Goal: Information Seeking & Learning: Learn about a topic

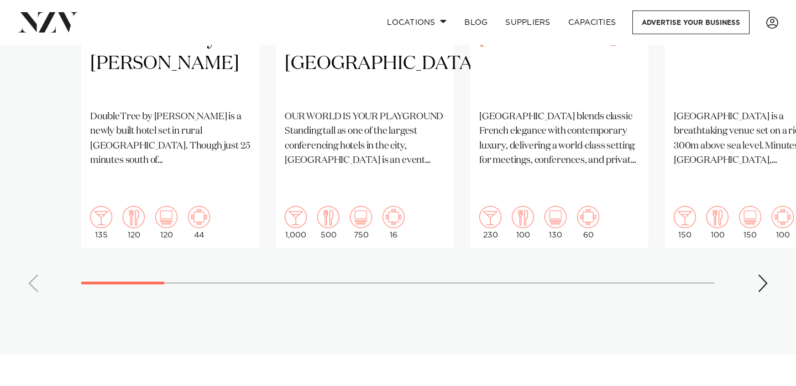
scroll to position [1047, 0]
click at [756, 246] on swiper-container "Auckland DoubleTree by [PERSON_NAME] DoubleTree by [GEOGRAPHIC_DATA] is a newly…" at bounding box center [398, 33] width 796 height 535
click at [767, 274] on div "Next slide" at bounding box center [762, 283] width 11 height 18
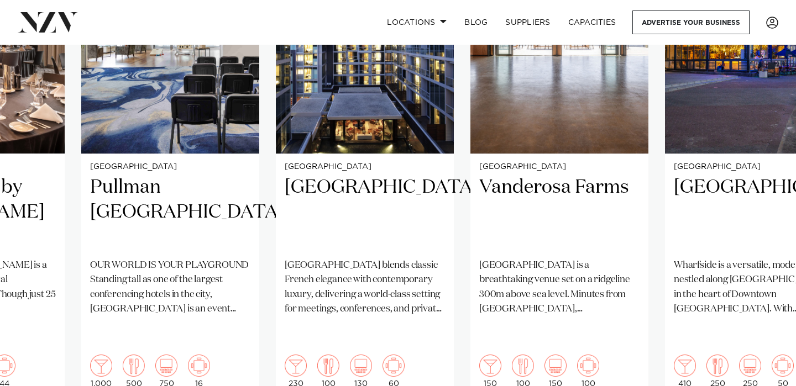
scroll to position [908, 0]
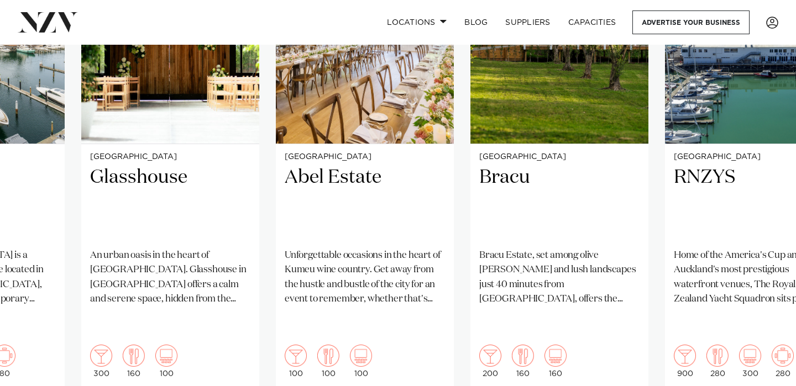
click at [762, 373] on swiper-container "Auckland DoubleTree by Hilton Auckland Karaka DoubleTree by Hilton Auckland Kar…" at bounding box center [398, 172] width 796 height 535
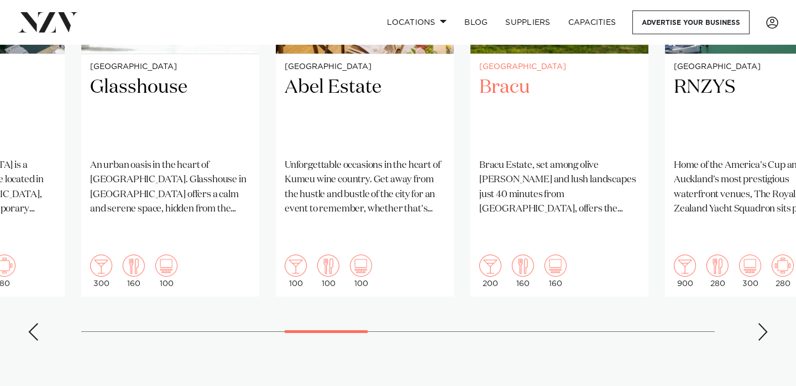
scroll to position [998, 0]
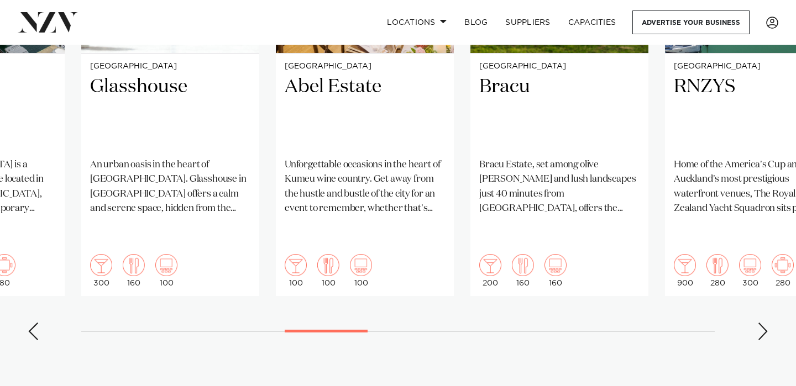
click at [768, 291] on swiper-container "Auckland DoubleTree by Hilton Auckland Karaka DoubleTree by Hilton Auckland Kar…" at bounding box center [398, 81] width 796 height 535
click at [761, 323] on div "Next slide" at bounding box center [762, 332] width 11 height 18
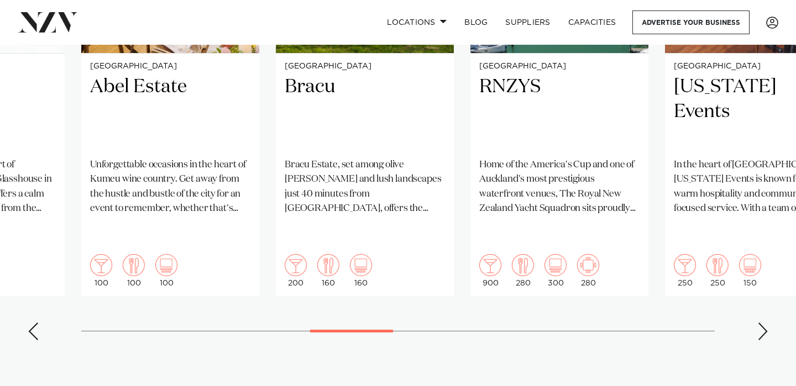
click at [761, 323] on div "Next slide" at bounding box center [762, 332] width 11 height 18
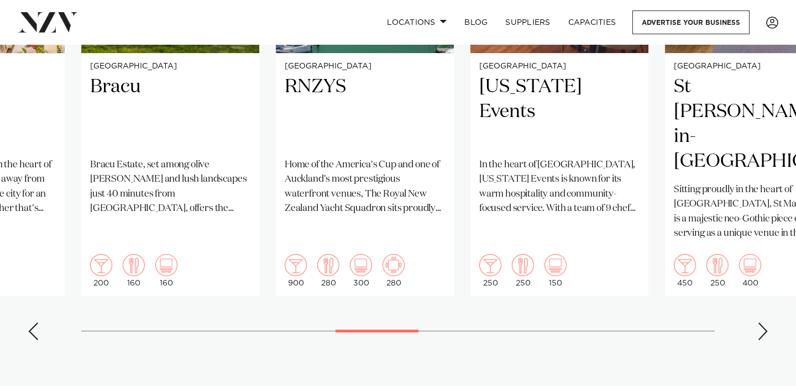
click at [761, 323] on div "Next slide" at bounding box center [762, 332] width 11 height 18
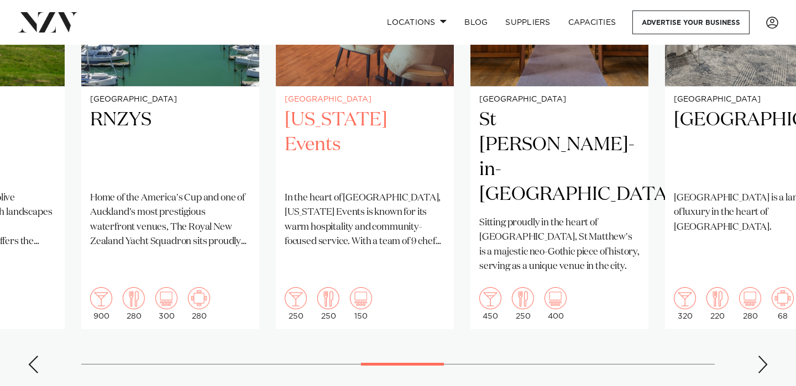
scroll to position [967, 0]
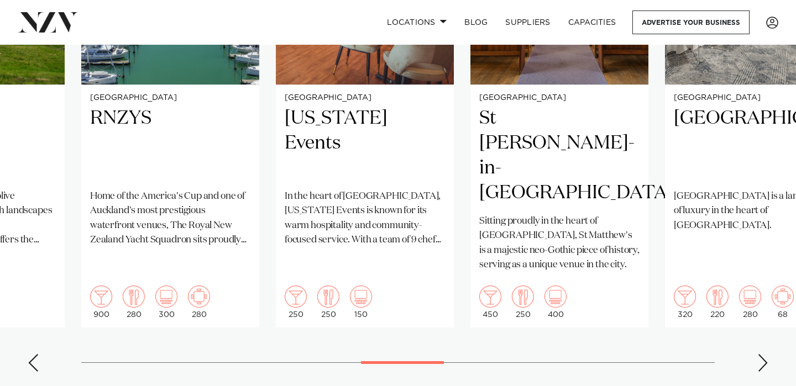
click at [765, 354] on div "Next slide" at bounding box center [762, 363] width 11 height 18
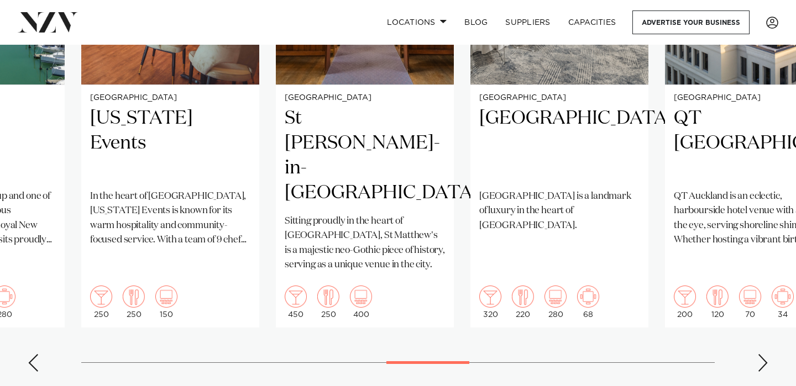
click at [765, 354] on div "Next slide" at bounding box center [762, 363] width 11 height 18
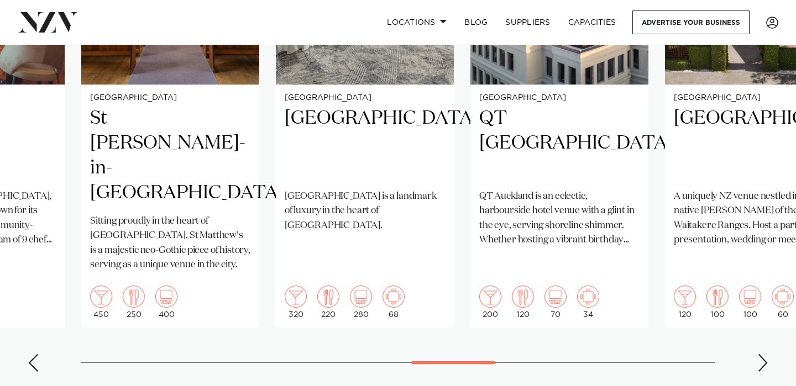
click at [765, 354] on div "Next slide" at bounding box center [762, 363] width 11 height 18
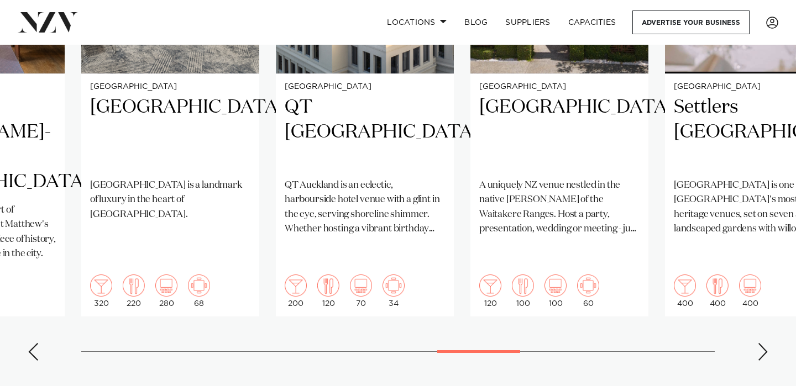
scroll to position [976, 0]
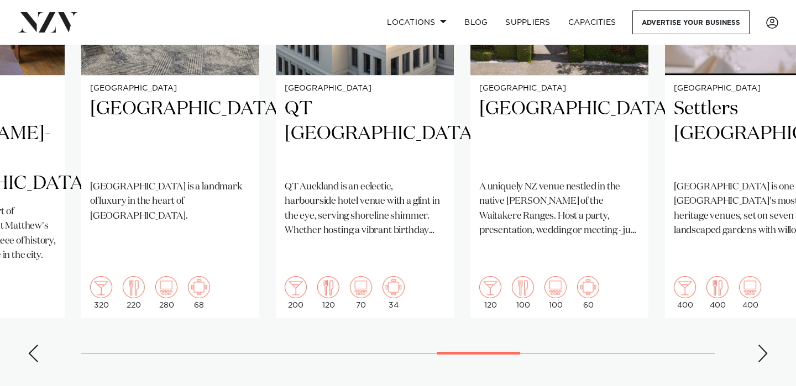
click at [763, 345] on div "Next slide" at bounding box center [762, 354] width 11 height 18
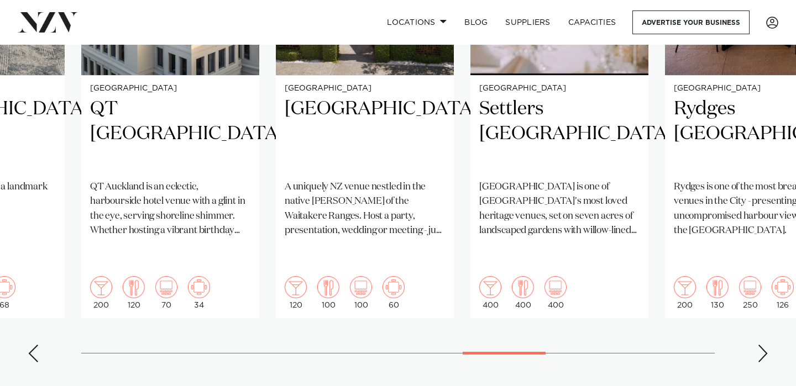
click at [763, 345] on div "Next slide" at bounding box center [762, 354] width 11 height 18
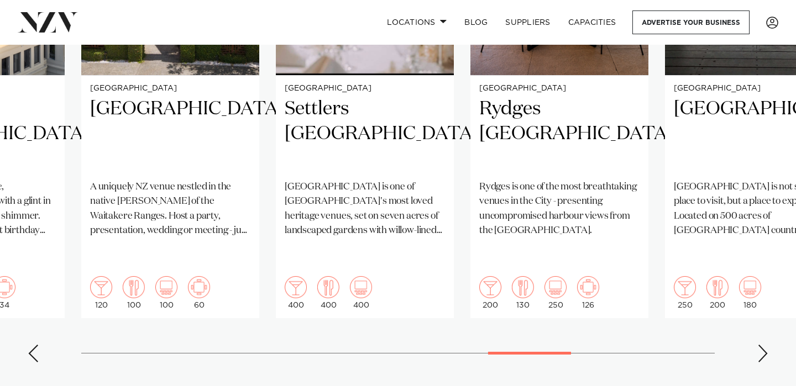
click at [763, 345] on div "Next slide" at bounding box center [762, 354] width 11 height 18
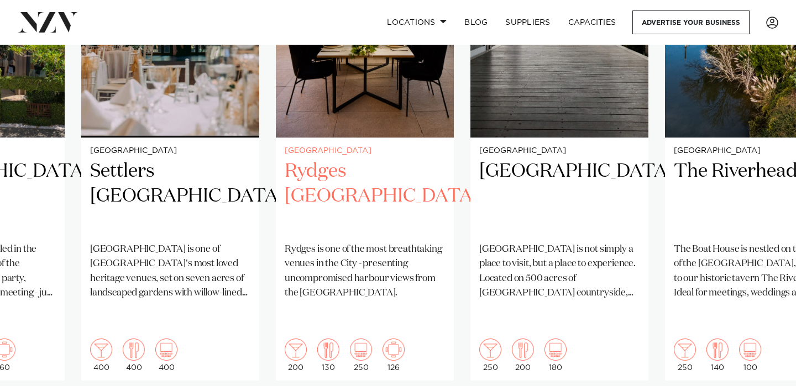
scroll to position [915, 0]
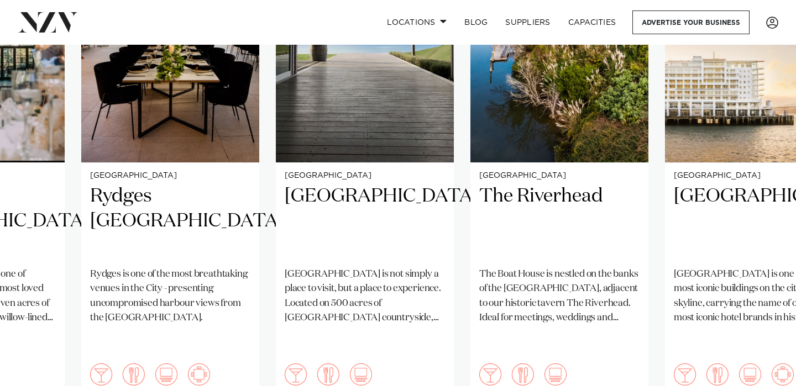
scroll to position [960, 0]
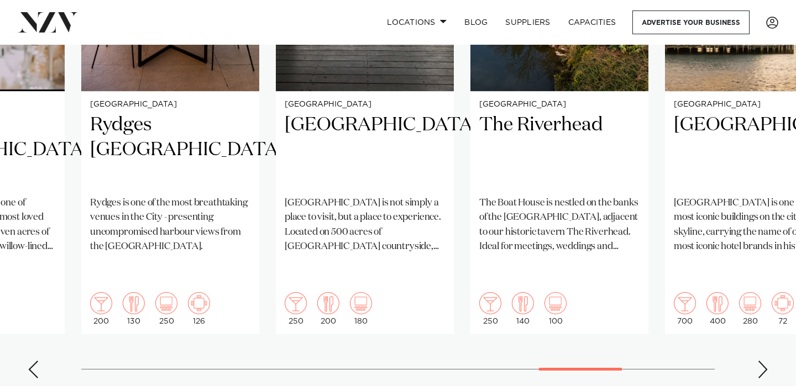
click at [762, 361] on div "Next slide" at bounding box center [762, 370] width 11 height 18
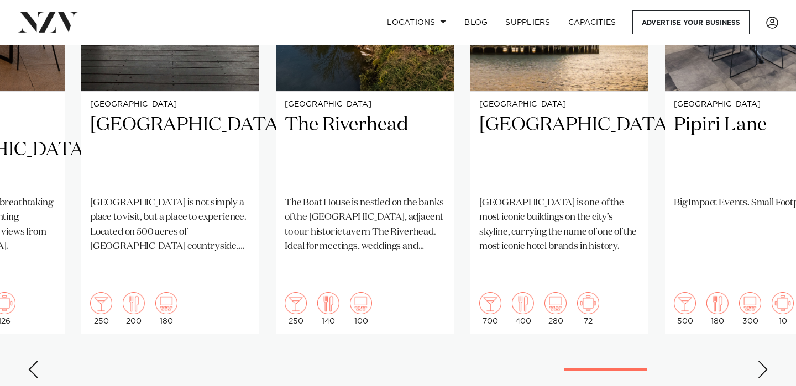
click at [762, 361] on div "Next slide" at bounding box center [762, 370] width 11 height 18
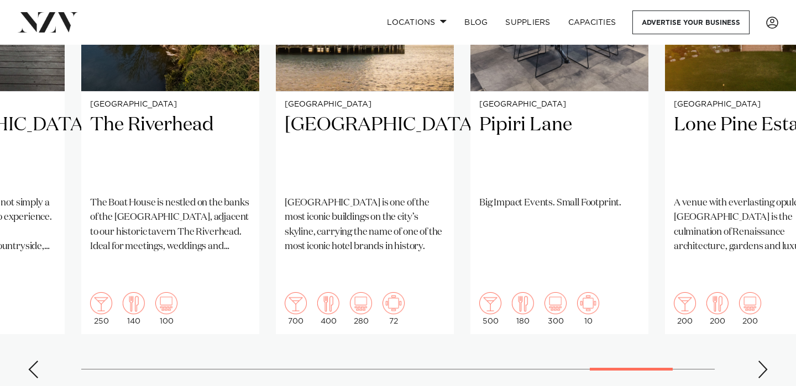
click at [763, 361] on div "Next slide" at bounding box center [762, 370] width 11 height 18
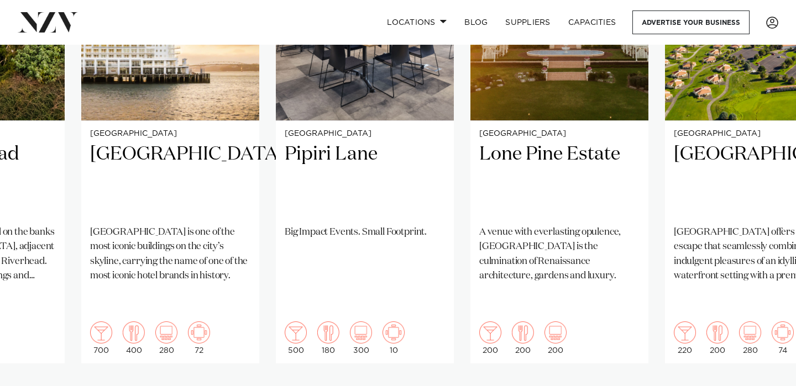
scroll to position [931, 0]
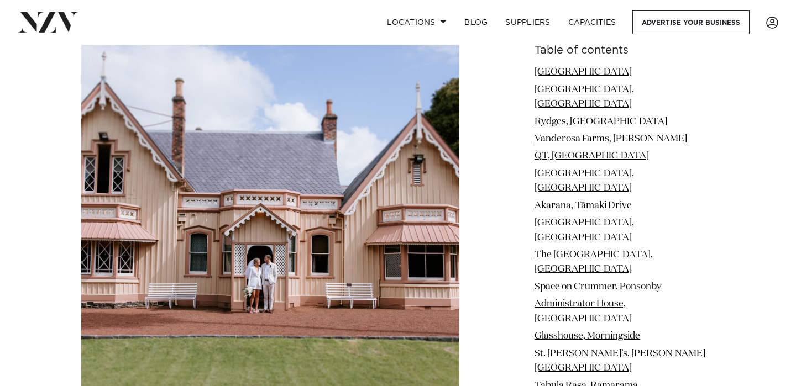
scroll to position [16426, 0]
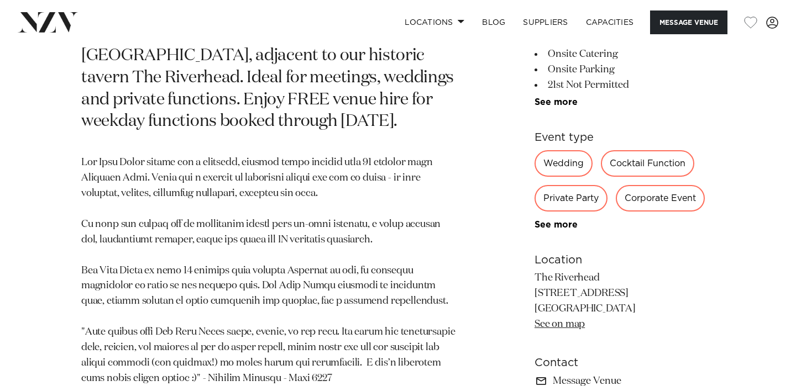
scroll to position [693, 0]
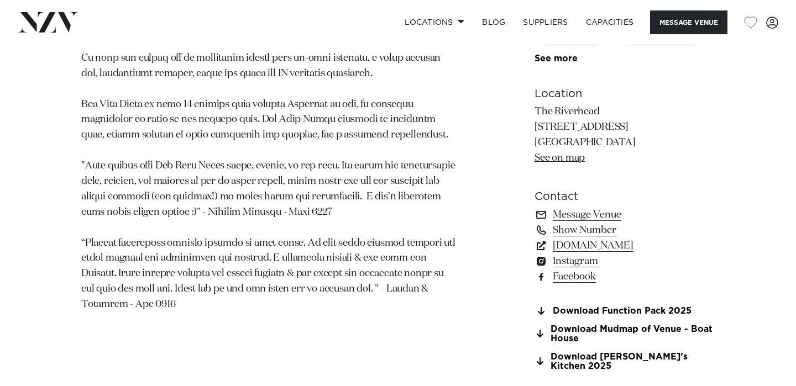
click at [608, 248] on link "www.theriverhead.co.nz" at bounding box center [624, 245] width 180 height 15
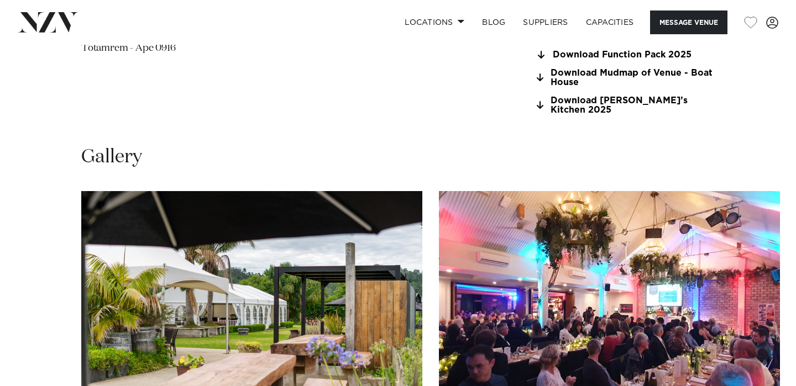
scroll to position [898, 0]
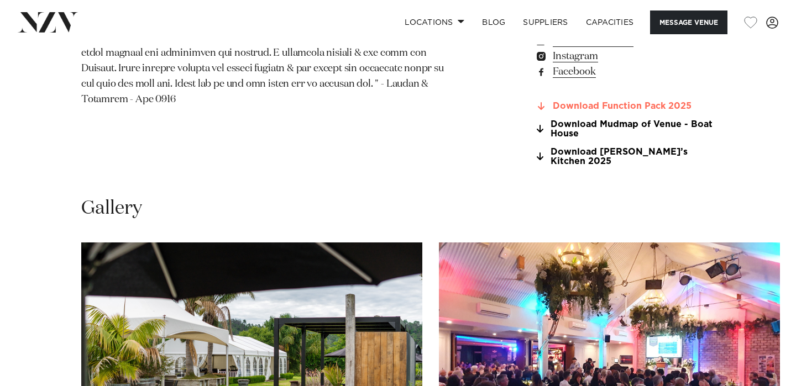
click at [602, 109] on link "Download Function Pack 2025" at bounding box center [624, 107] width 180 height 10
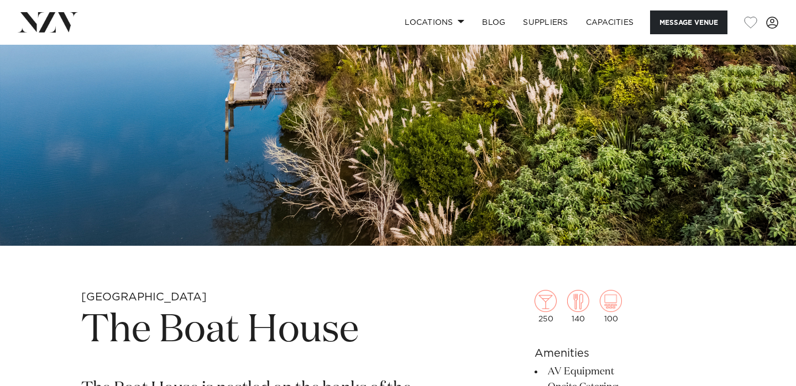
scroll to position [0, 0]
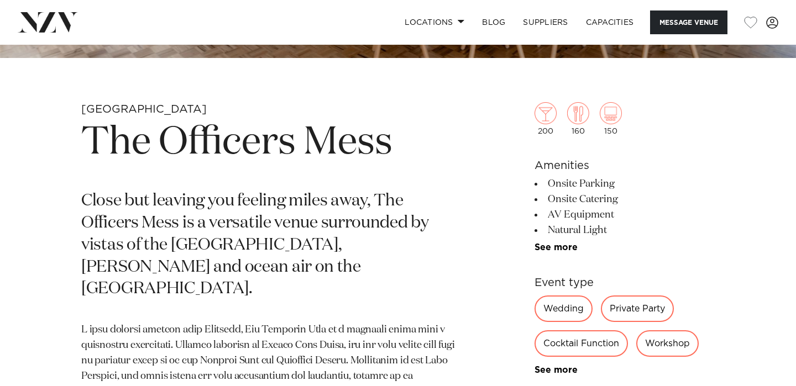
scroll to position [203, 0]
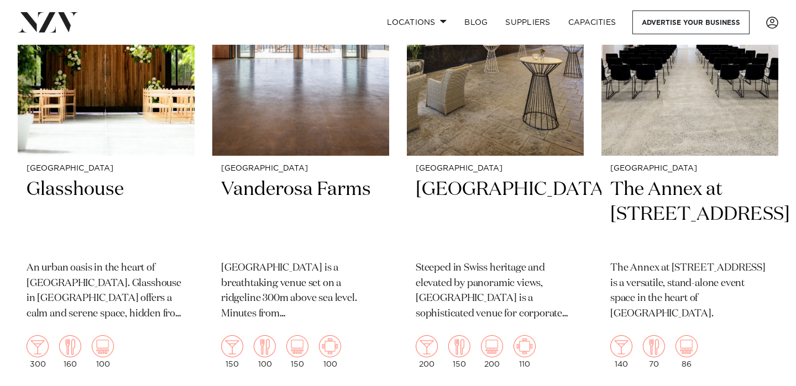
scroll to position [3945, 0]
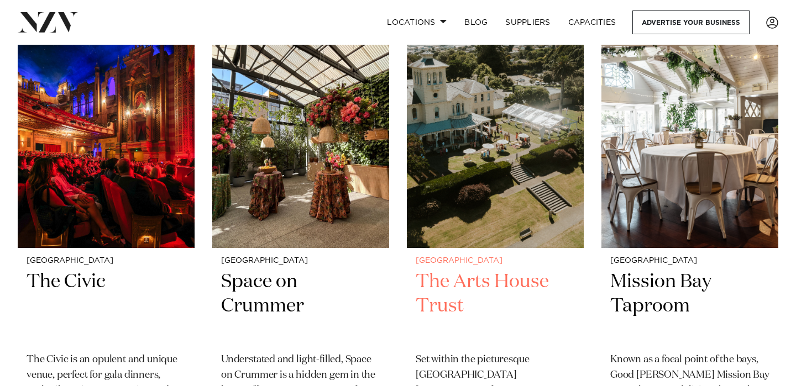
scroll to position [5283, 0]
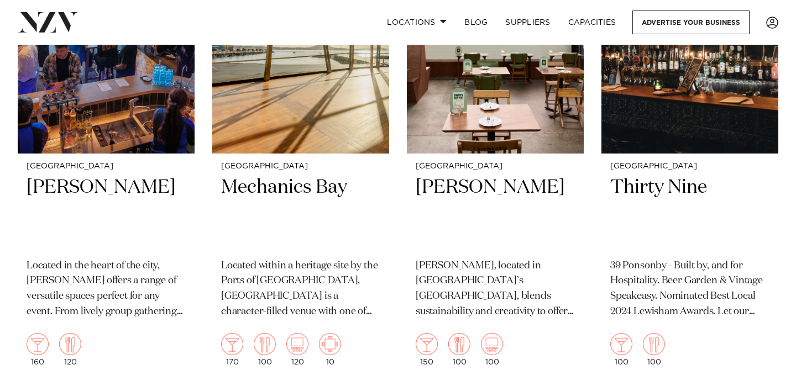
scroll to position [13698, 0]
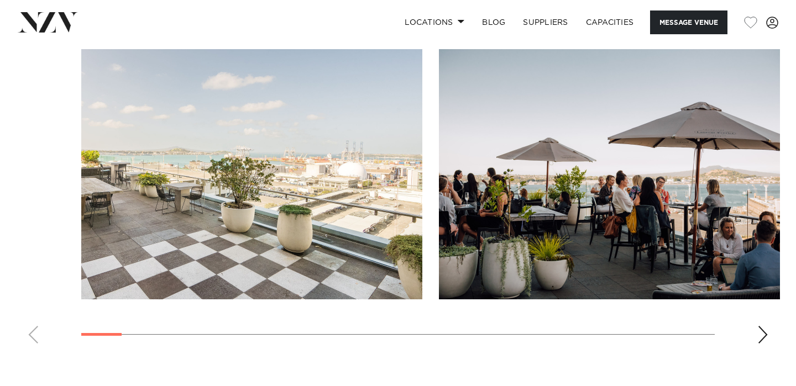
scroll to position [1092, 0]
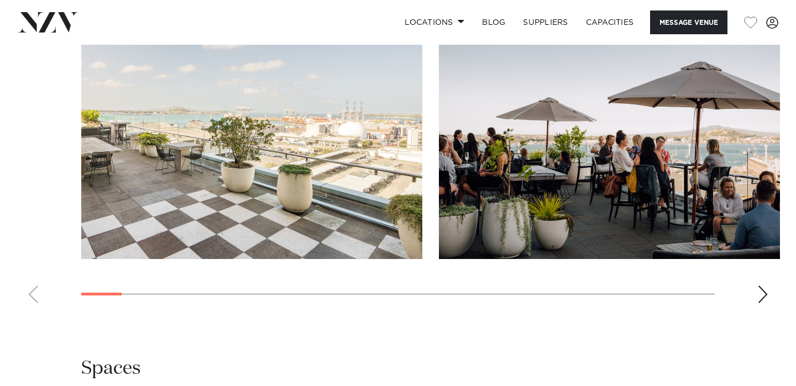
click at [754, 292] on swiper-container at bounding box center [398, 160] width 796 height 303
click at [760, 293] on div "Next slide" at bounding box center [762, 295] width 11 height 18
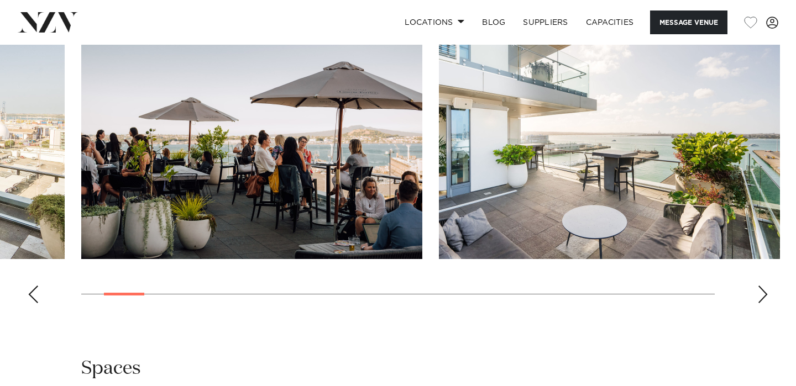
click at [760, 293] on div "Next slide" at bounding box center [762, 295] width 11 height 18
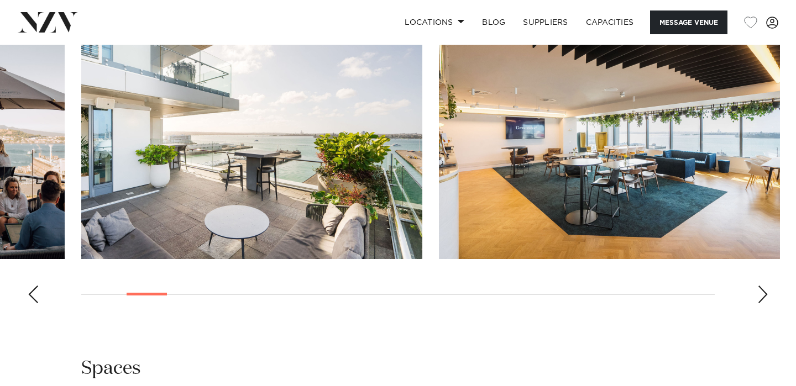
click at [760, 293] on div "Next slide" at bounding box center [762, 295] width 11 height 18
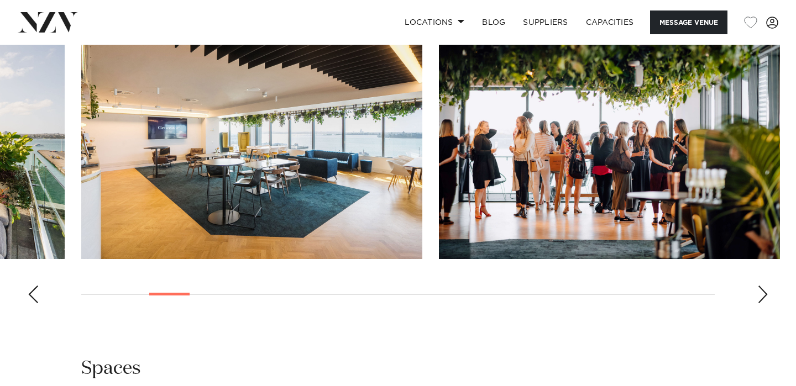
click at [760, 293] on div "Next slide" at bounding box center [762, 295] width 11 height 18
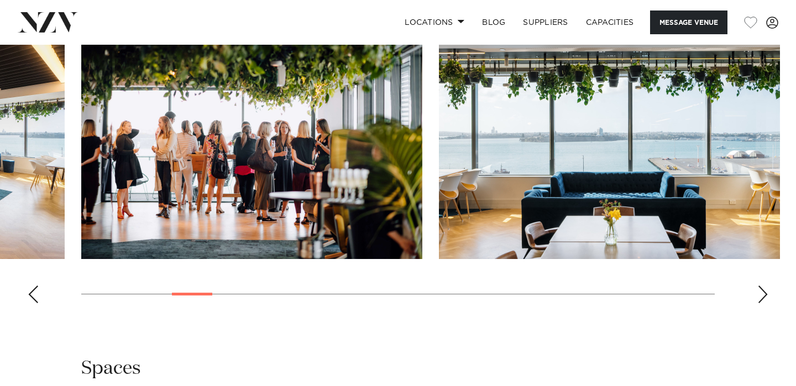
click at [761, 293] on div "Next slide" at bounding box center [762, 295] width 11 height 18
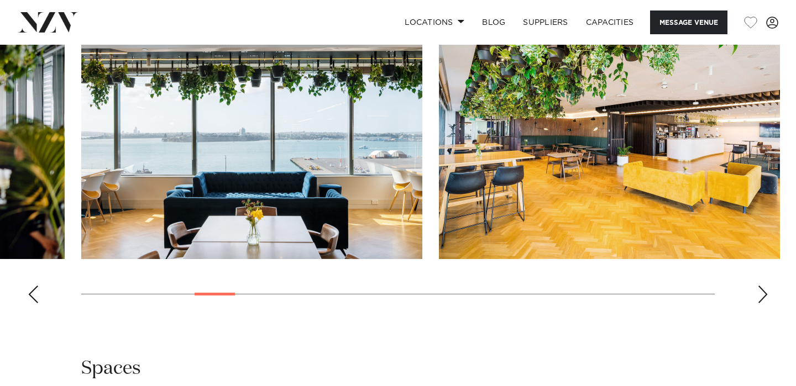
click at [761, 293] on div "Next slide" at bounding box center [762, 295] width 11 height 18
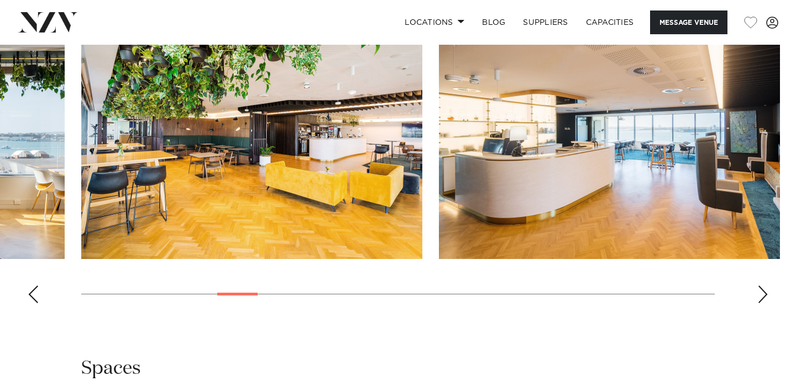
click at [761, 293] on div "Next slide" at bounding box center [762, 295] width 11 height 18
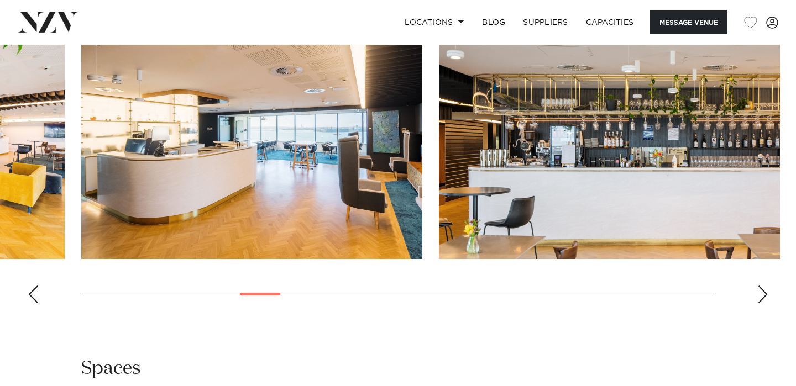
click at [761, 293] on div "Next slide" at bounding box center [762, 295] width 11 height 18
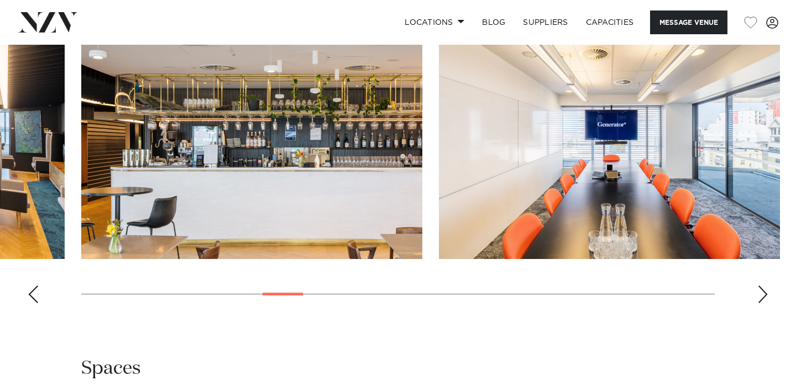
click at [761, 293] on div "Next slide" at bounding box center [762, 295] width 11 height 18
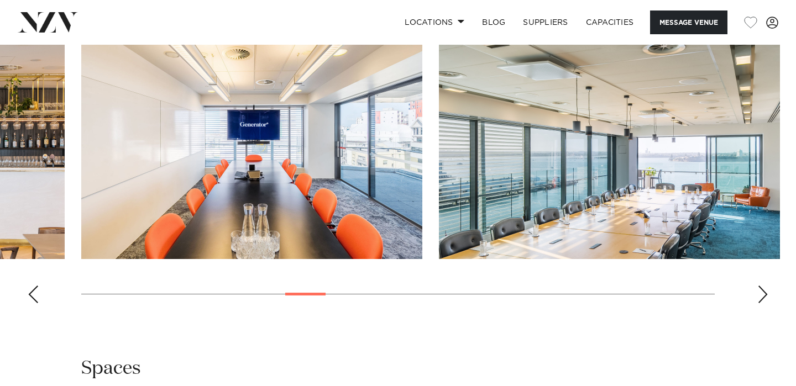
click at [761, 293] on div "Next slide" at bounding box center [762, 295] width 11 height 18
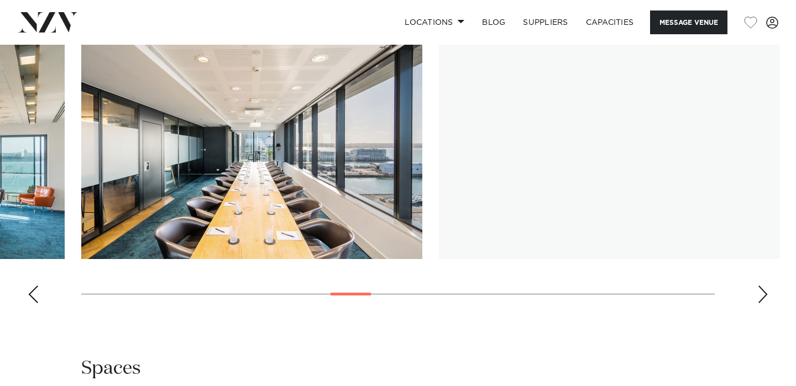
click at [761, 293] on div "Next slide" at bounding box center [762, 295] width 11 height 18
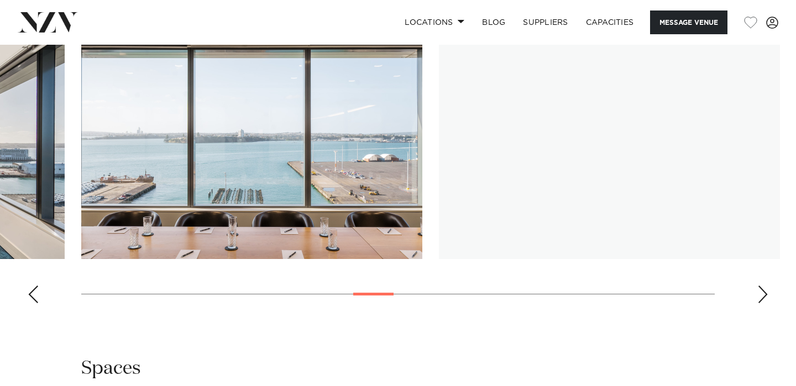
click at [761, 293] on div "Next slide" at bounding box center [762, 295] width 11 height 18
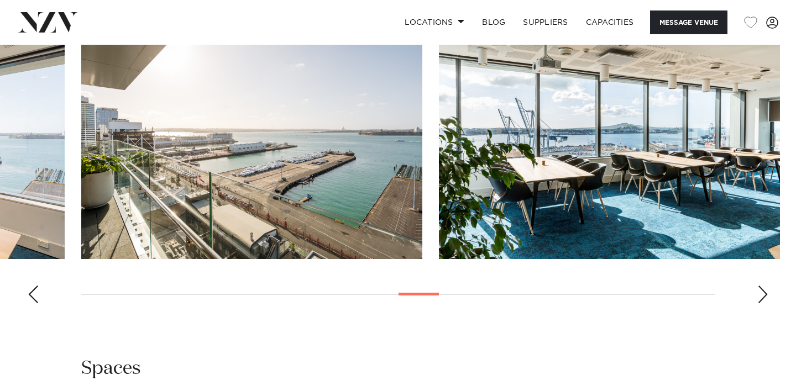
click at [761, 293] on div "Next slide" at bounding box center [762, 295] width 11 height 18
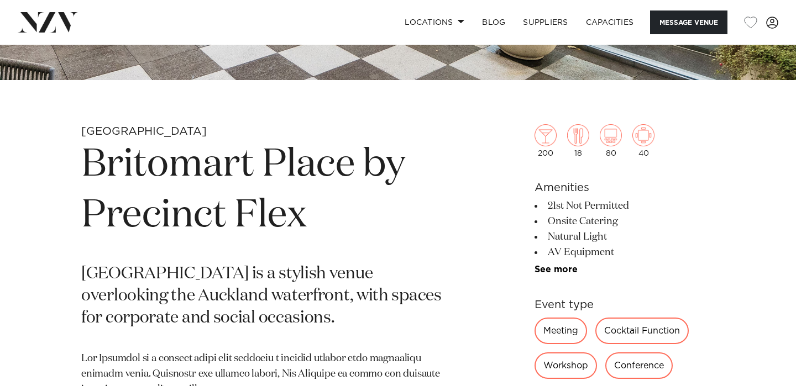
scroll to position [0, 0]
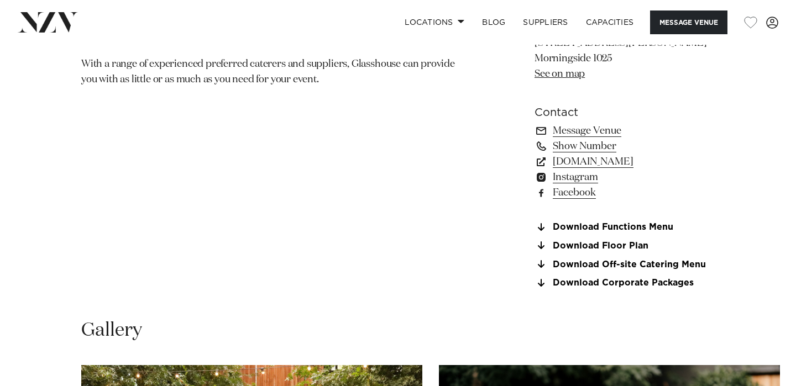
scroll to position [805, 0]
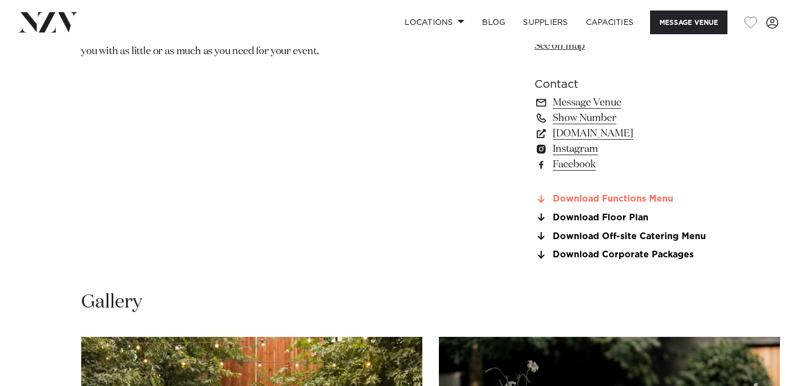
click at [610, 198] on link "Download Functions Menu" at bounding box center [624, 199] width 180 height 10
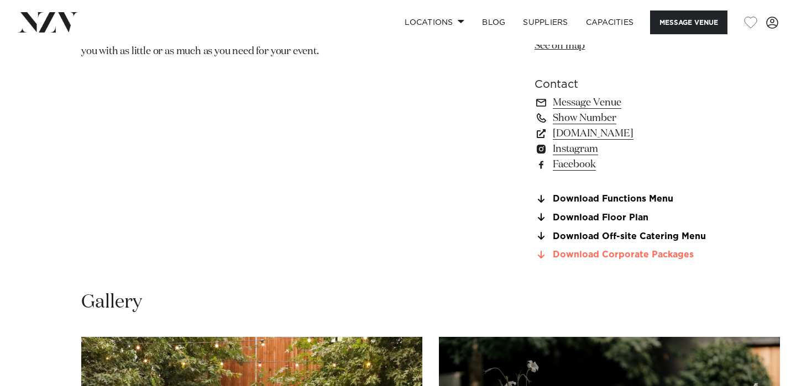
click at [572, 253] on link "Download Corporate Packages" at bounding box center [624, 255] width 180 height 10
click at [587, 133] on link "glasshouse.net.nz" at bounding box center [624, 133] width 180 height 15
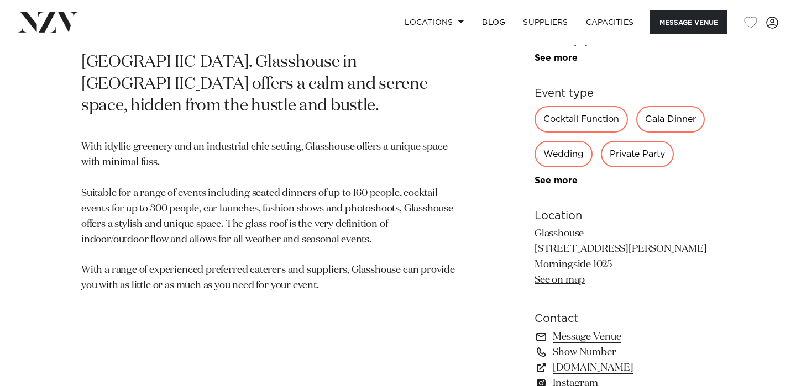
scroll to position [0, 0]
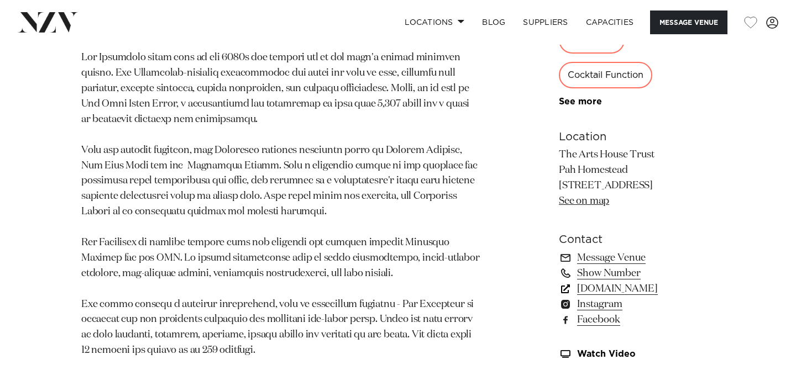
scroll to position [691, 0]
click at [580, 285] on link "www.artshousetrust.co.nz" at bounding box center [637, 287] width 156 height 15
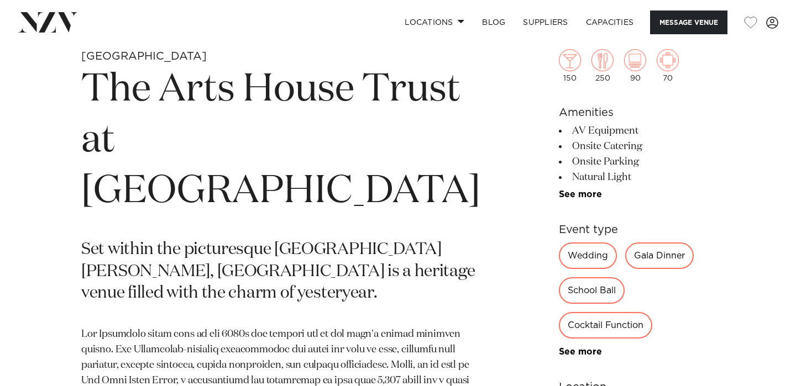
scroll to position [0, 0]
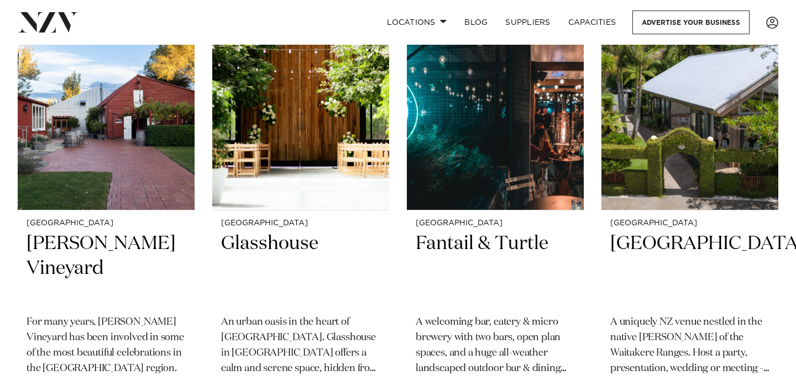
scroll to position [324, 0]
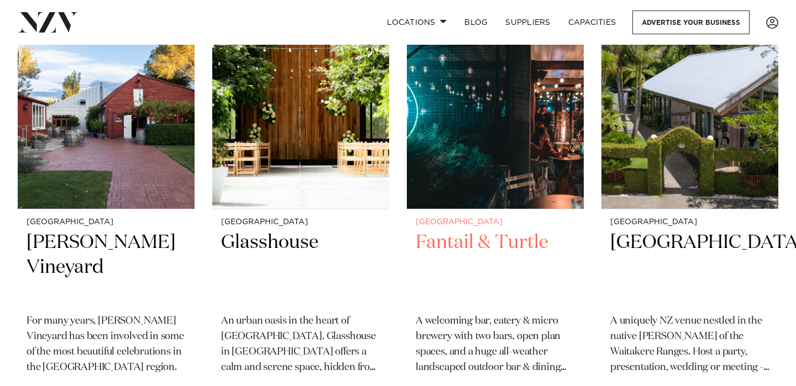
click at [509, 244] on h2 "Fantail & Turtle" at bounding box center [494, 267] width 159 height 75
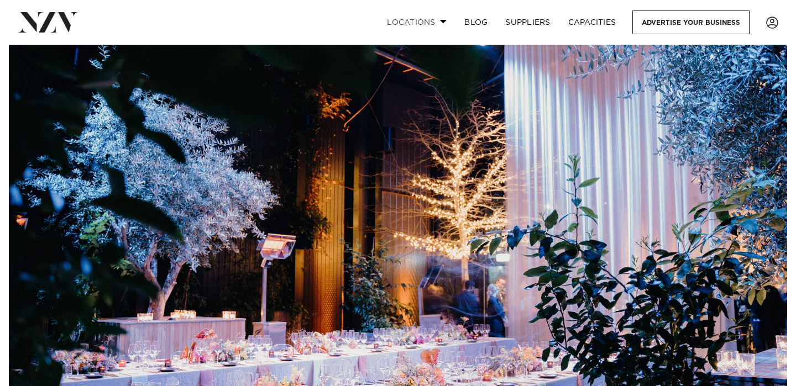
click at [415, 26] on link "Locations" at bounding box center [416, 22] width 77 height 24
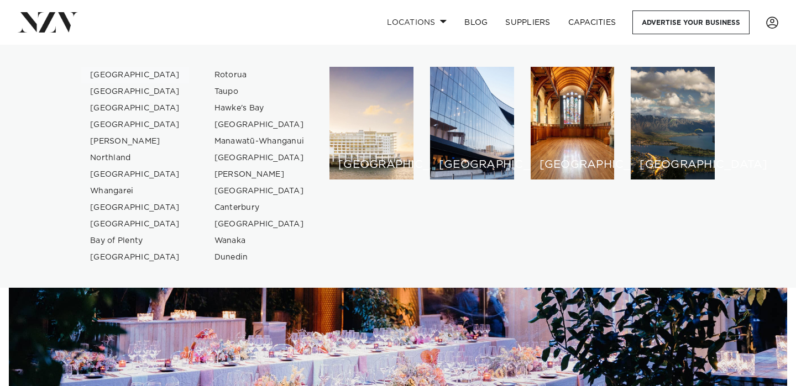
click at [117, 67] on link "[GEOGRAPHIC_DATA]" at bounding box center [135, 75] width 108 height 17
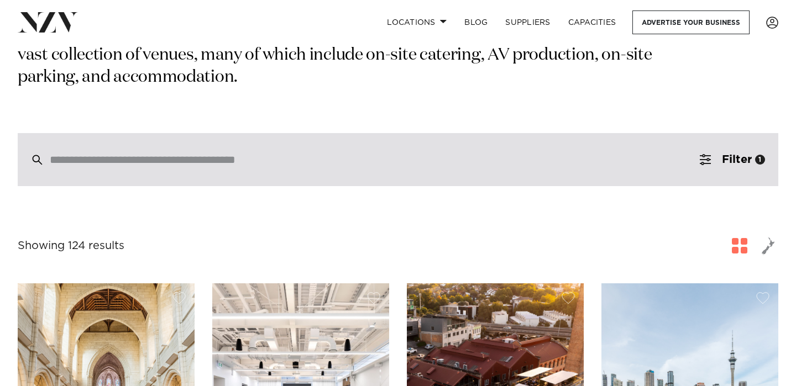
scroll to position [212, 0]
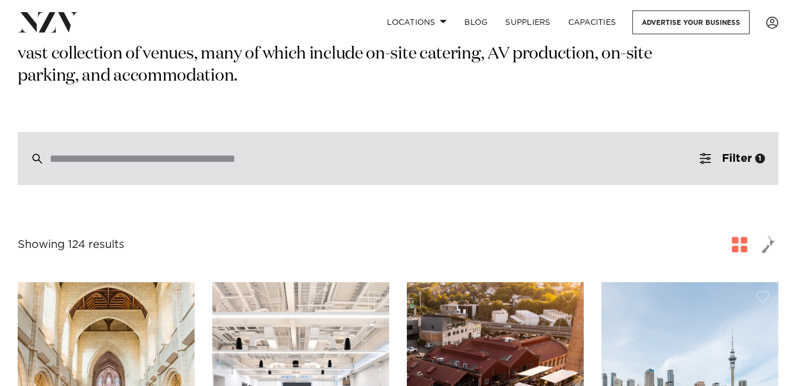
click at [409, 132] on div at bounding box center [398, 158] width 760 height 53
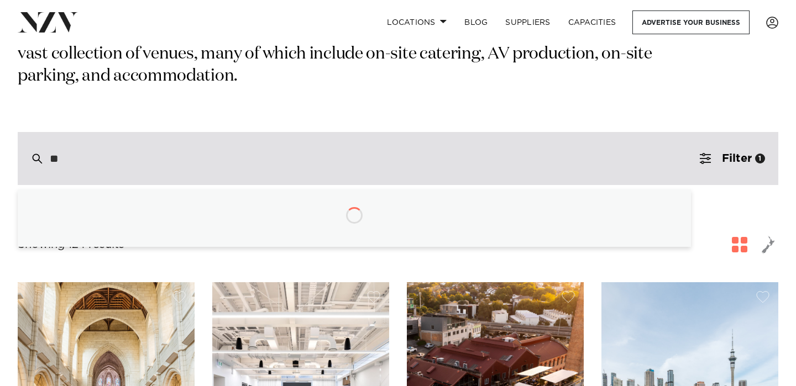
type input "*"
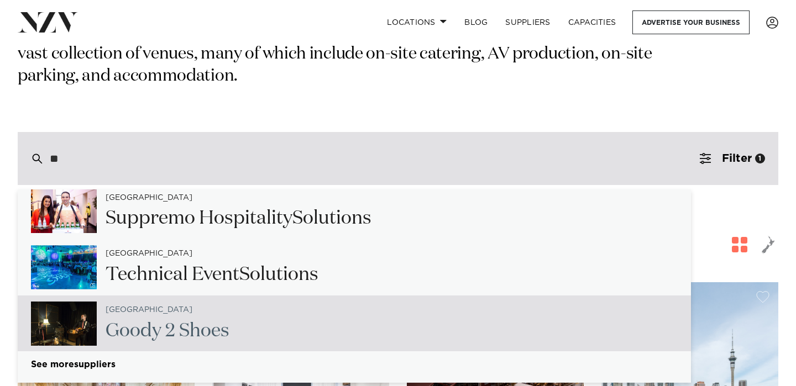
scroll to position [268, 0]
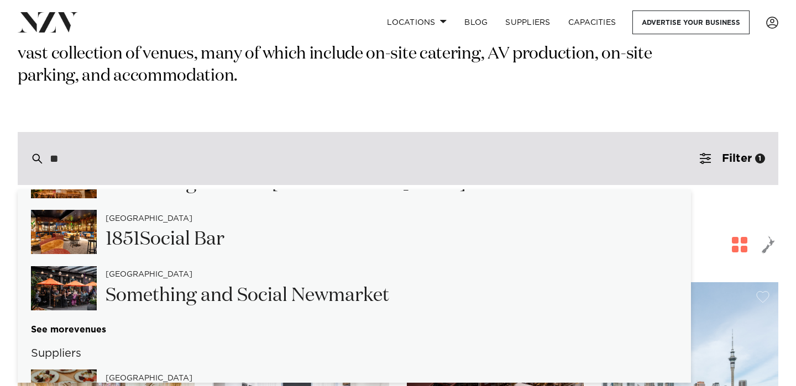
click at [96, 301] on div "Venues Auckland So mm Auckland SO / Auckland Auckland So mething & Social Alban…" at bounding box center [354, 177] width 673 height 315
click at [89, 325] on link "venues" at bounding box center [354, 329] width 673 height 9
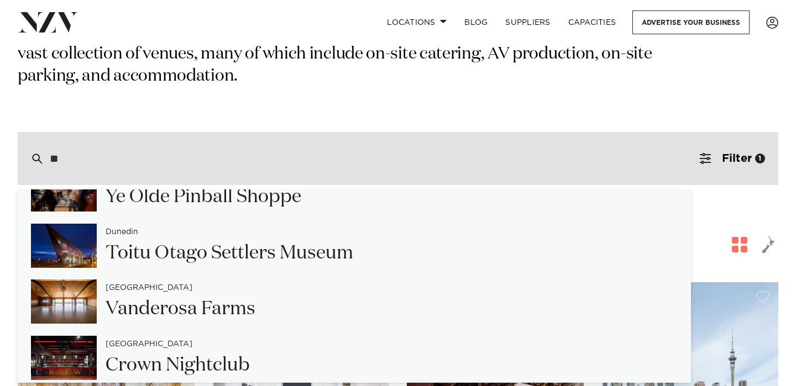
scroll to position [3680, 0]
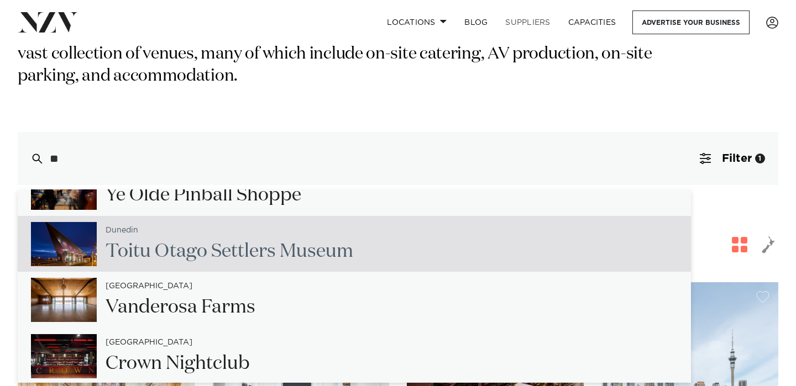
type input "**"
